Goal: Information Seeking & Learning: Learn about a topic

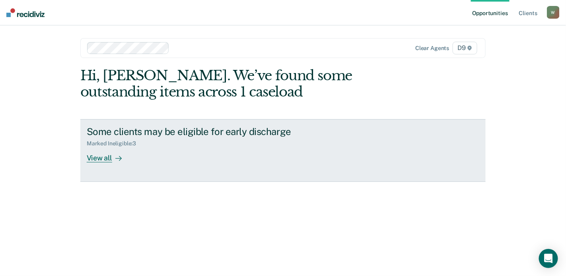
click at [98, 159] on div "View all" at bounding box center [109, 155] width 45 height 16
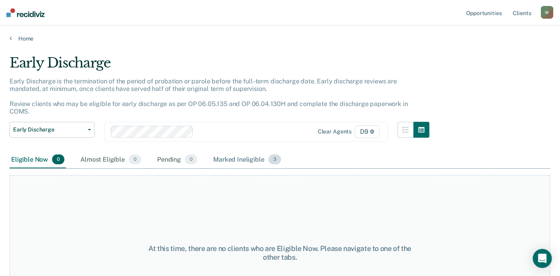
click at [238, 152] on div "Marked Ineligible 3" at bounding box center [247, 161] width 71 height 18
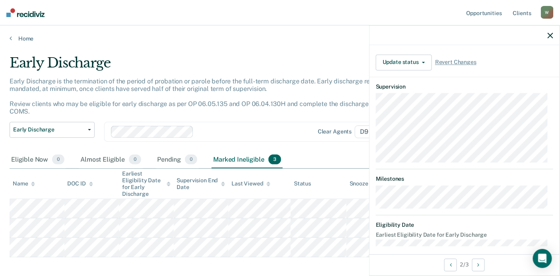
scroll to position [323, 0]
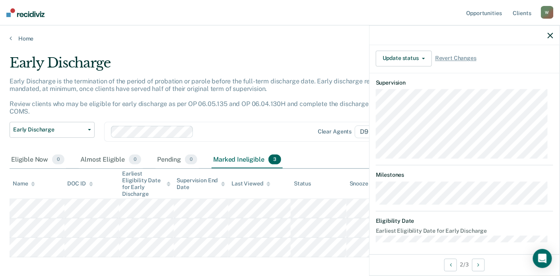
click at [553, 37] on icon "button" at bounding box center [551, 36] width 6 height 6
